Goal: Find specific page/section: Find specific page/section

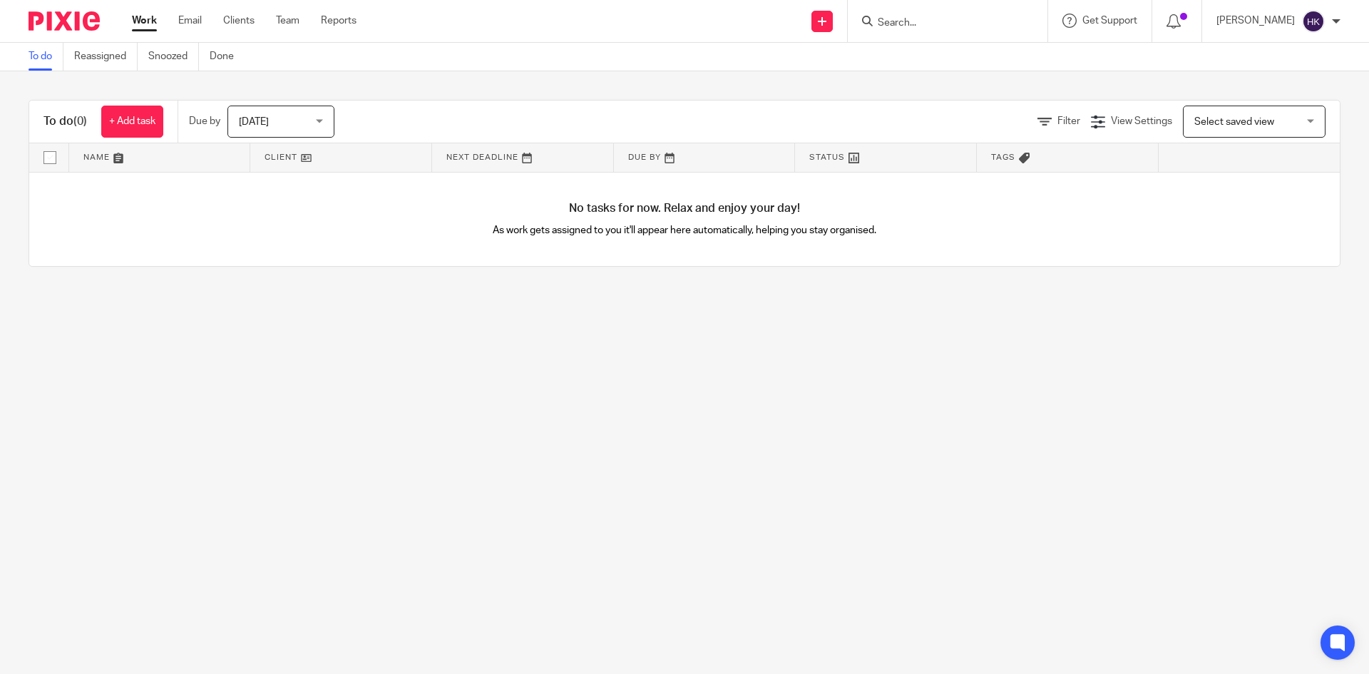
click at [914, 28] on input "Search" at bounding box center [941, 23] width 128 height 13
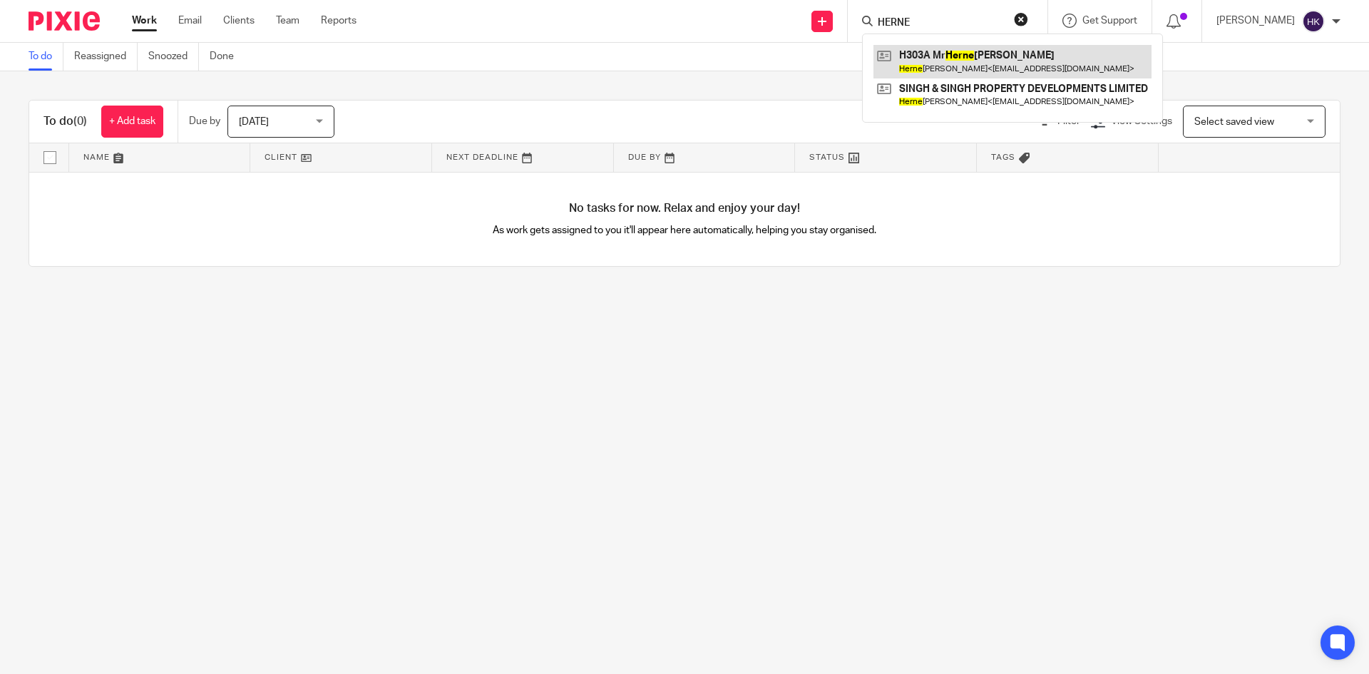
type input "HERNE"
click at [994, 65] on link at bounding box center [1013, 61] width 278 height 33
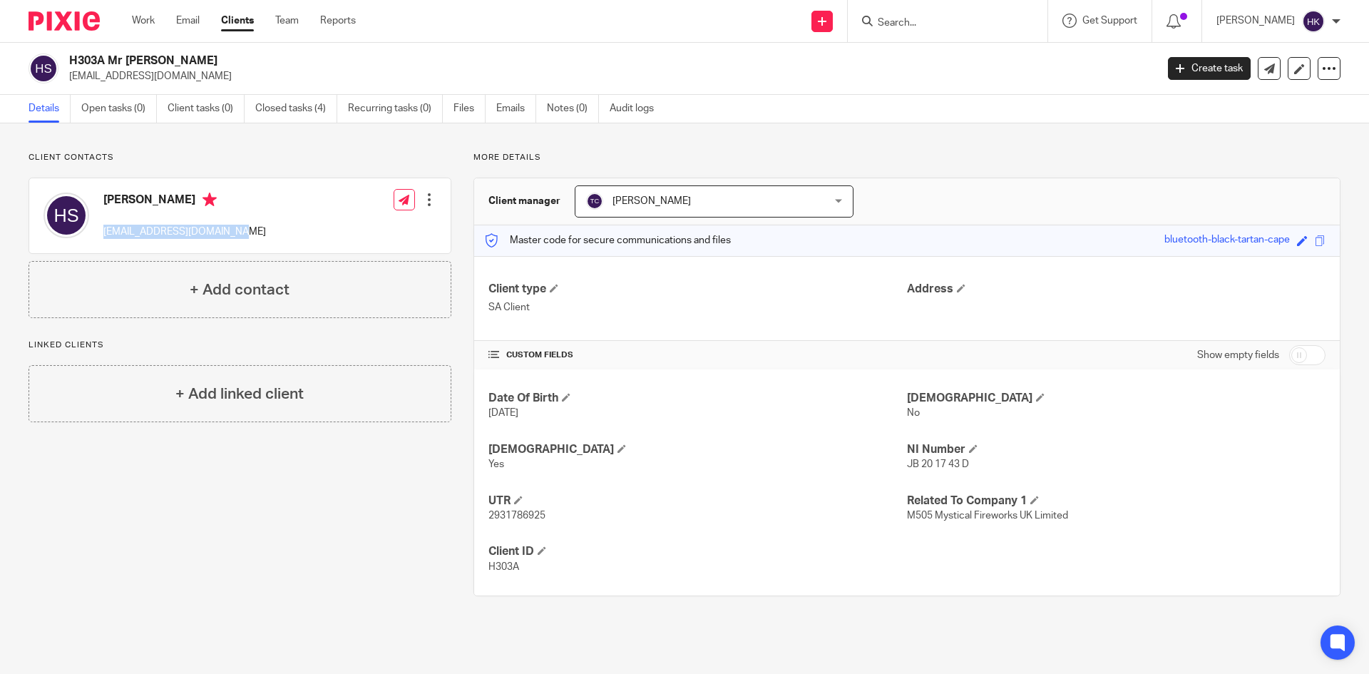
drag, startPoint x: 99, startPoint y: 241, endPoint x: 262, endPoint y: 243, distance: 163.3
click at [262, 243] on div "[PERSON_NAME] [EMAIL_ADDRESS][DOMAIN_NAME] Edit contact Create client from cont…" at bounding box center [240, 215] width 422 height 75
copy p "[EMAIL_ADDRESS][DOMAIN_NAME]"
